Goal: Task Accomplishment & Management: Manage account settings

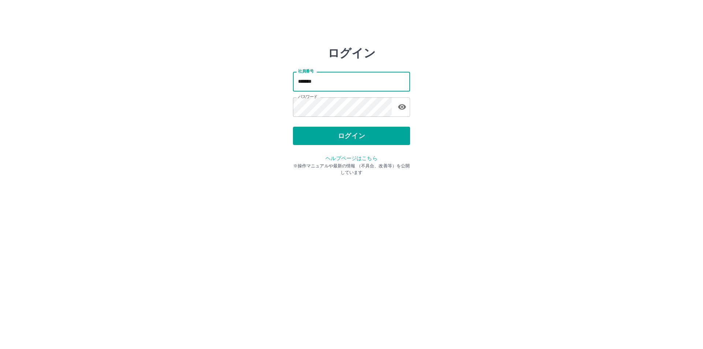
click at [324, 140] on button "ログイン" at bounding box center [351, 136] width 117 height 18
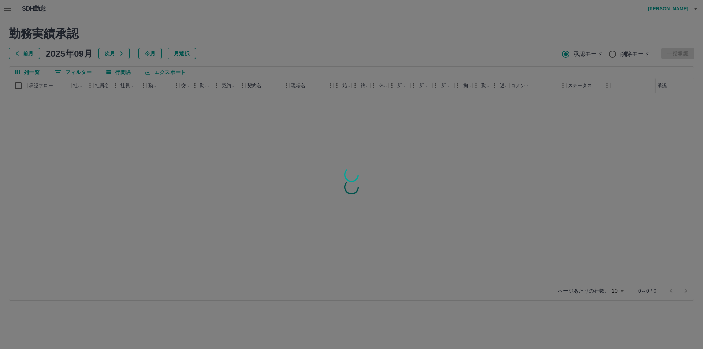
click at [21, 51] on div at bounding box center [351, 174] width 703 height 349
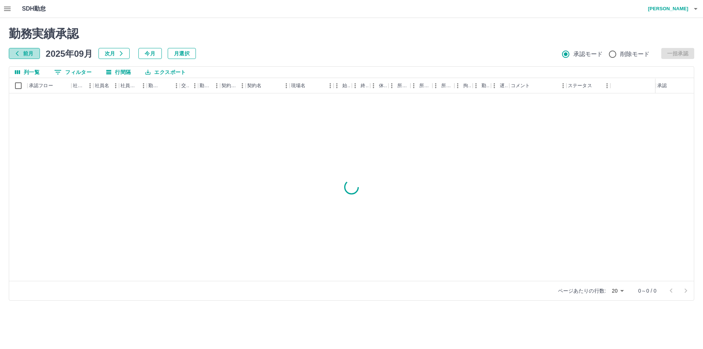
click at [21, 51] on button "前月" at bounding box center [24, 53] width 31 height 11
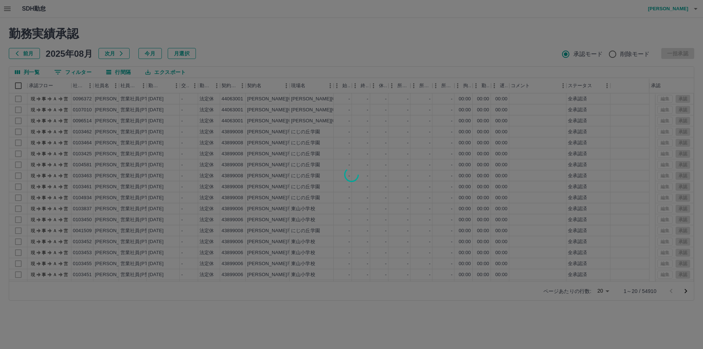
click at [60, 73] on div at bounding box center [351, 174] width 703 height 349
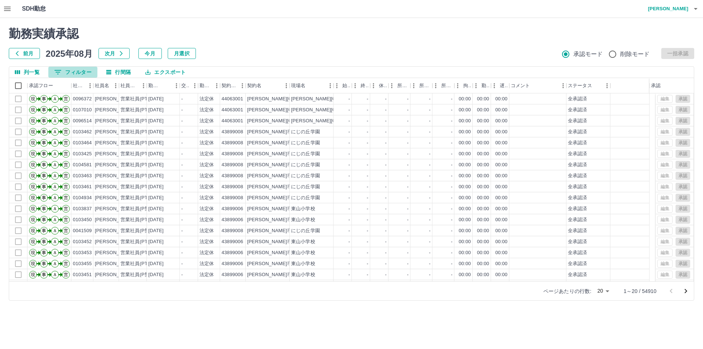
click at [60, 71] on icon "フィルター表示" at bounding box center [57, 72] width 9 height 9
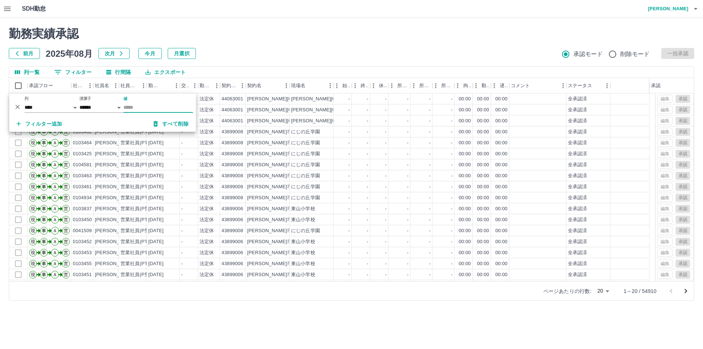
click at [129, 106] on input "値" at bounding box center [158, 107] width 70 height 11
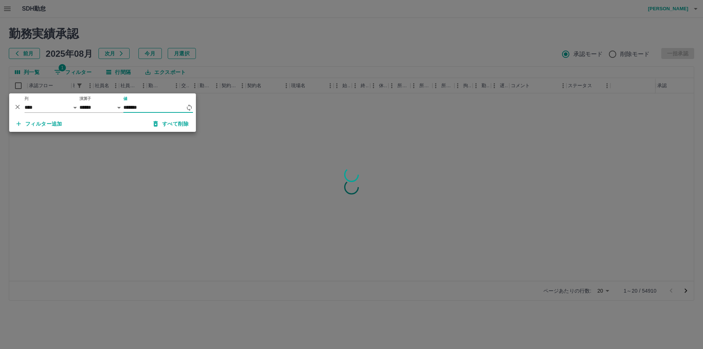
type input "*******"
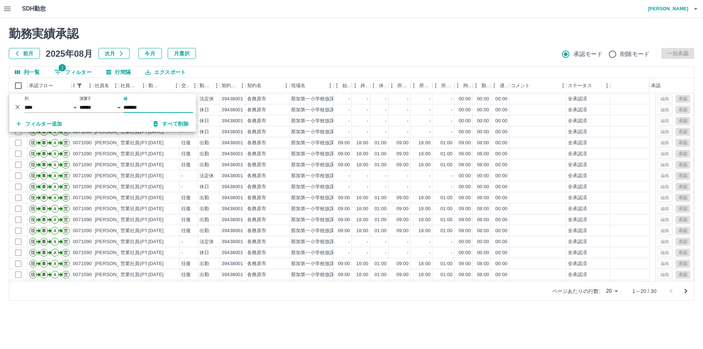
click at [315, 51] on div "前月 [DATE] 次月 今月 月選択 承認モード 削除モード 一括承認" at bounding box center [351, 53] width 685 height 11
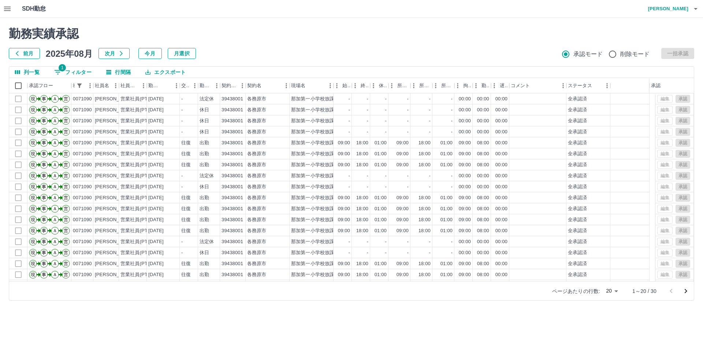
scroll to position [32, 0]
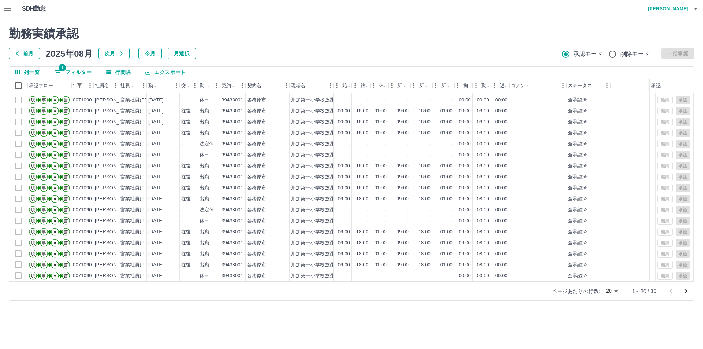
click at [612, 286] on body "SDH勤怠 [PERSON_NAME] 勤務実績承認 前月 [DATE] 次月 今月 月選択 承認モード 削除モード 一括承認 列一覧 1 フィルター 行間隔…" at bounding box center [351, 154] width 703 height 309
click at [608, 295] on li "50" at bounding box center [611, 293] width 25 height 13
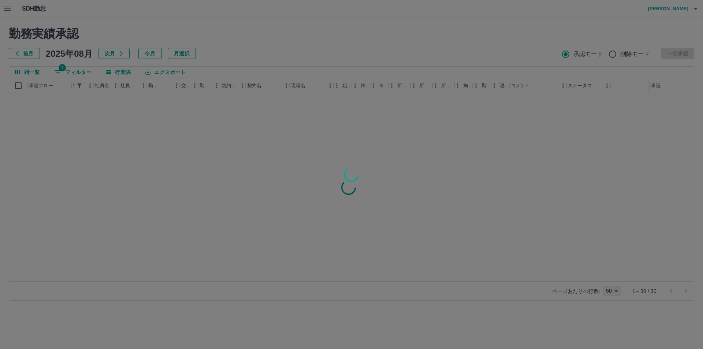
type input "**"
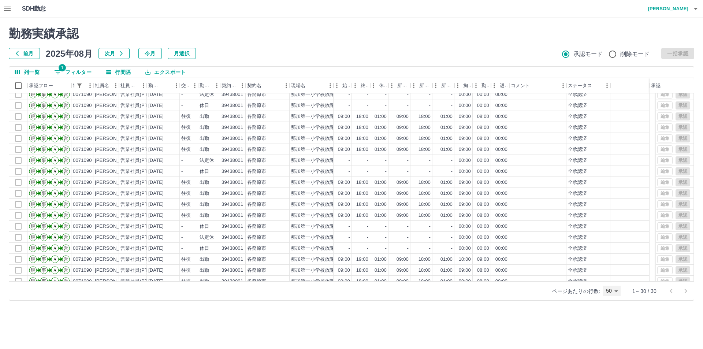
scroll to position [68, 0]
